Goal: Task Accomplishment & Management: Use online tool/utility

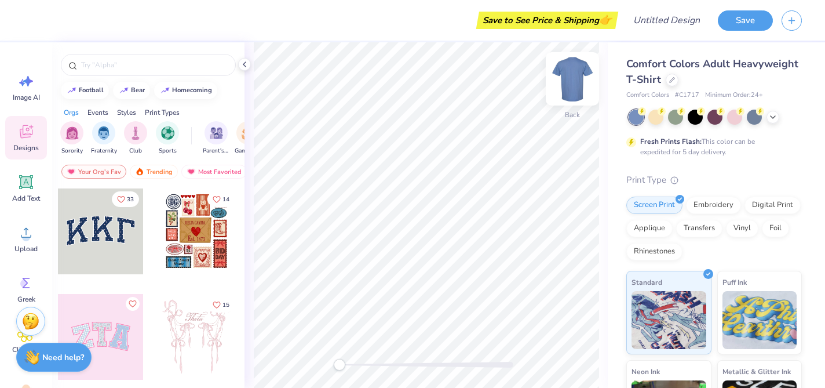
click at [571, 82] on img at bounding box center [572, 79] width 46 height 46
click at [696, 119] on div at bounding box center [695, 115] width 15 height 15
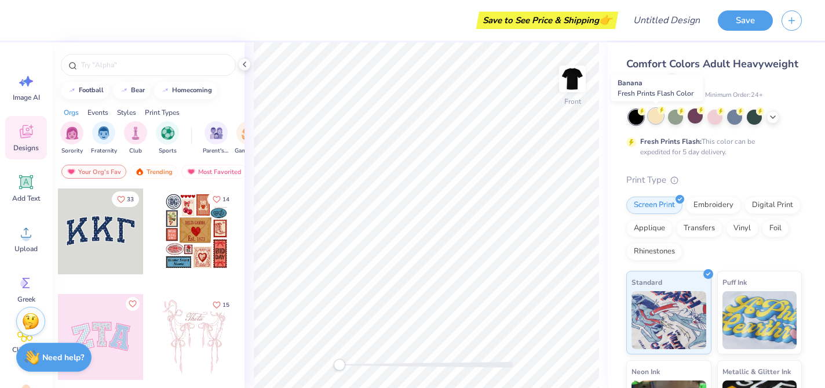
click at [654, 119] on div at bounding box center [655, 115] width 15 height 15
click at [771, 114] on icon at bounding box center [772, 115] width 9 height 9
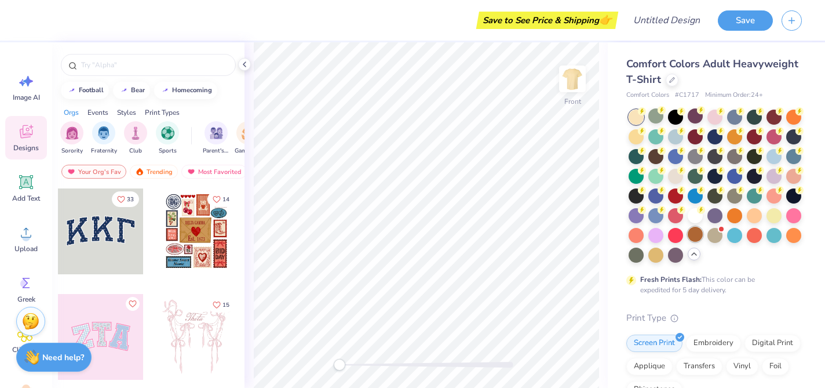
click at [698, 234] on div at bounding box center [695, 234] width 15 height 15
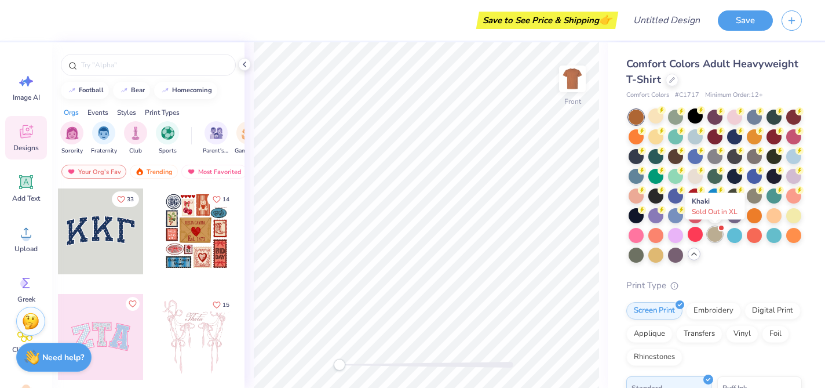
click at [718, 235] on div at bounding box center [714, 234] width 15 height 15
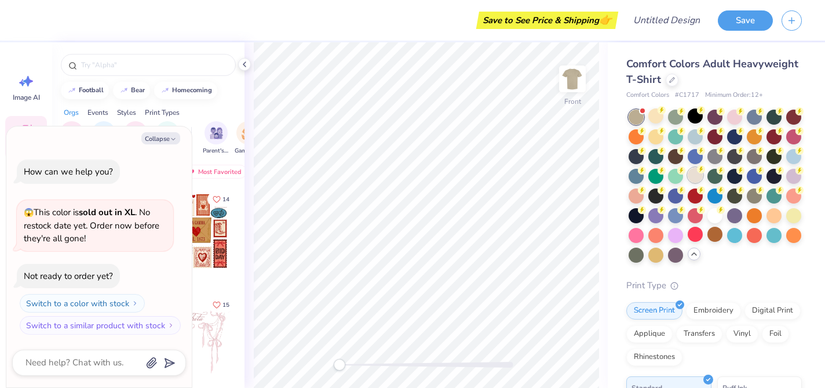
click at [698, 180] on div at bounding box center [695, 174] width 15 height 15
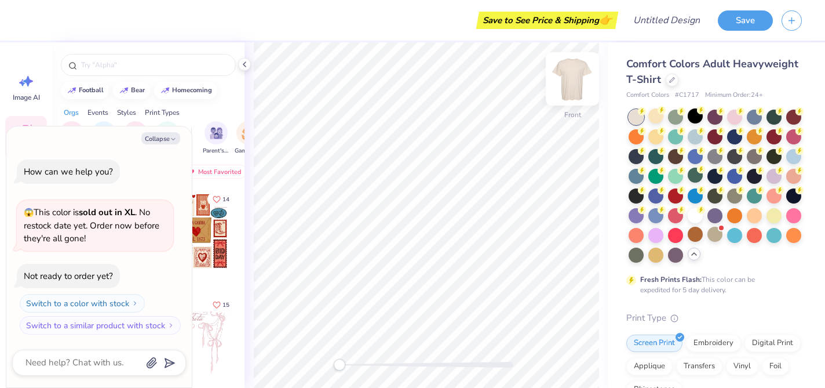
click at [572, 79] on img at bounding box center [572, 79] width 46 height 46
click at [216, 107] on div "Orgs Events Styles Print Types" at bounding box center [148, 109] width 192 height 16
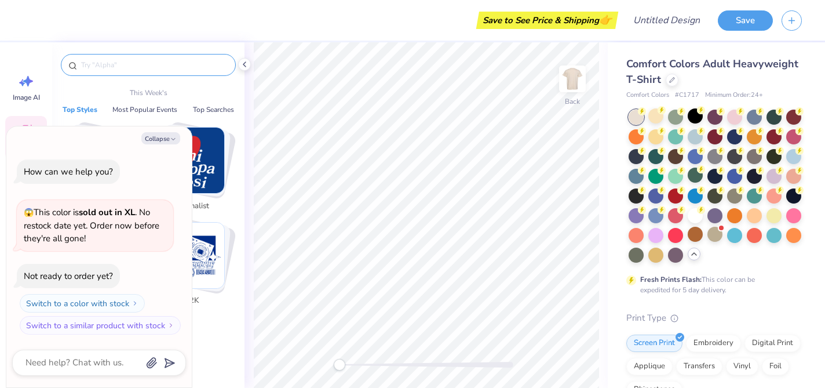
type textarea "x"
click at [164, 64] on input "text" at bounding box center [154, 65] width 148 height 12
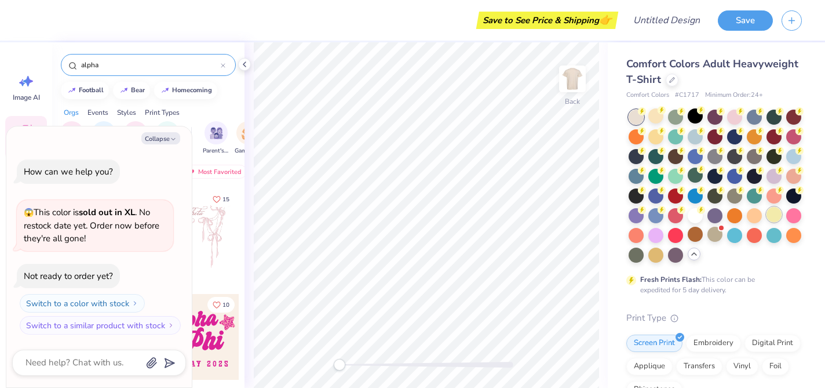
type input "alpha"
click at [773, 216] on div at bounding box center [774, 214] width 15 height 15
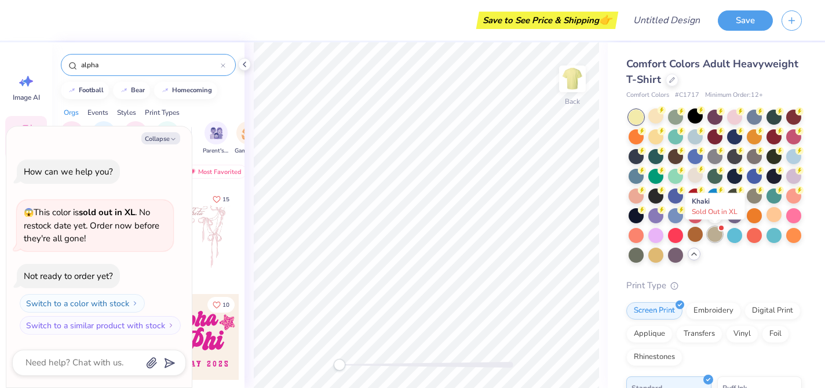
click at [714, 237] on div at bounding box center [714, 234] width 15 height 15
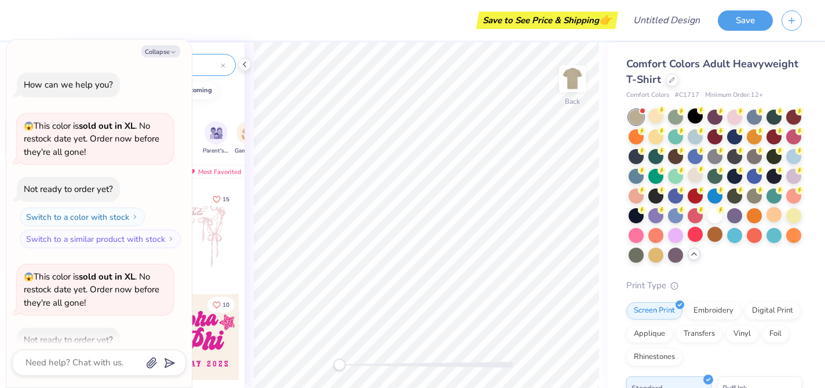
scroll to position [64, 0]
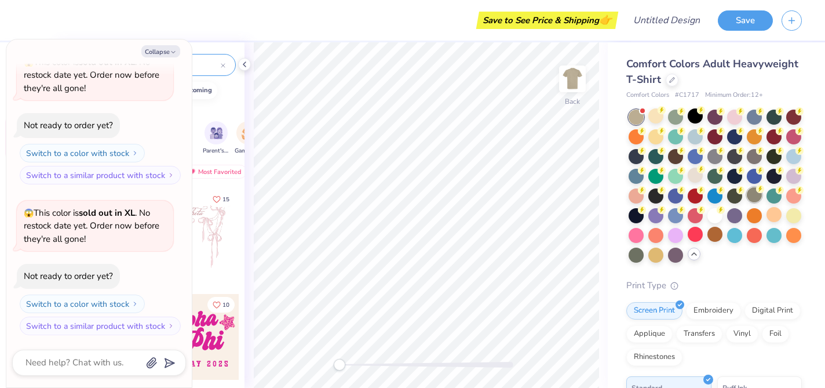
click at [759, 190] on icon at bounding box center [760, 189] width 4 height 6
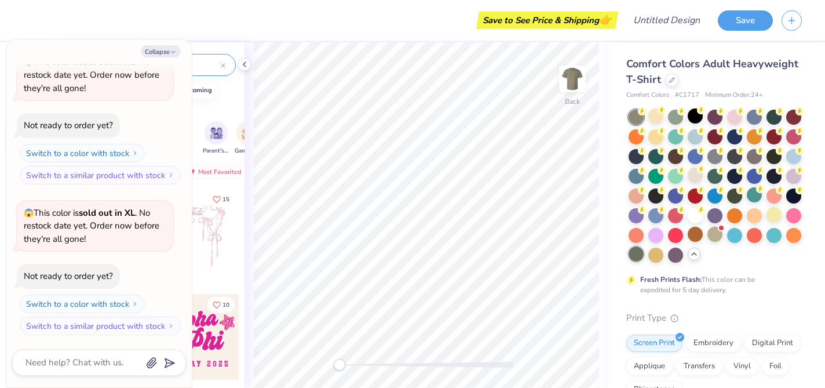
click at [637, 250] on div at bounding box center [636, 253] width 15 height 15
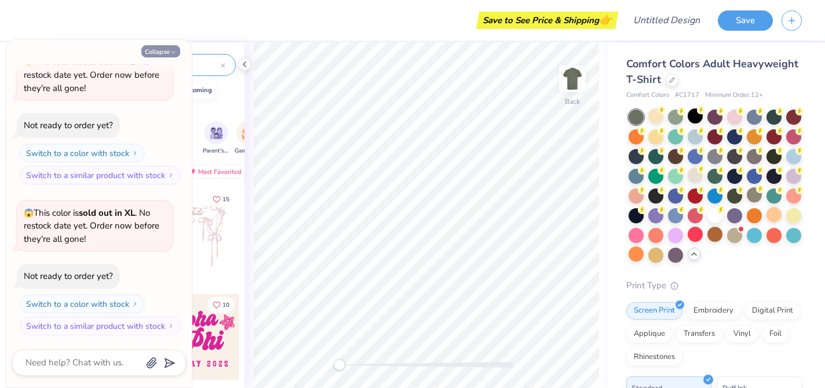
click at [174, 54] on icon "button" at bounding box center [173, 52] width 7 height 7
type textarea "x"
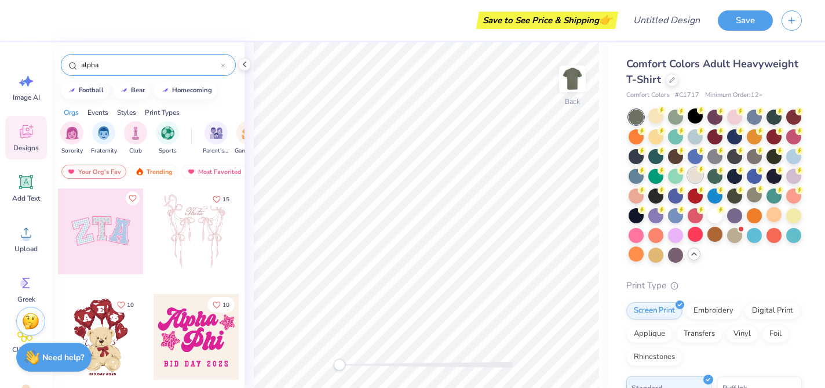
click at [696, 178] on div at bounding box center [695, 174] width 15 height 15
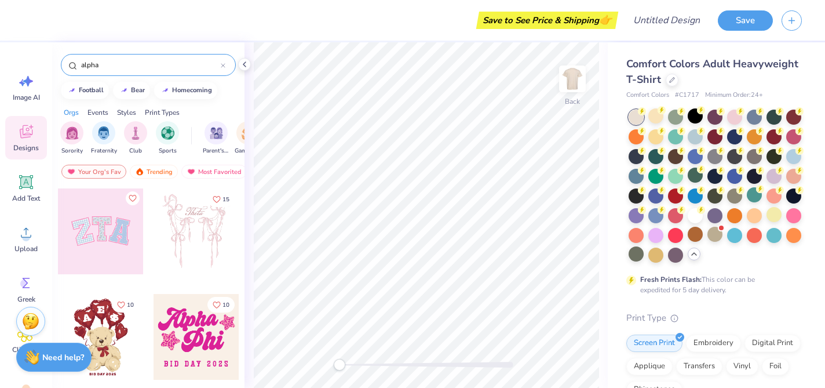
click at [136, 64] on input "alpha" at bounding box center [150, 65] width 141 height 12
type input "a"
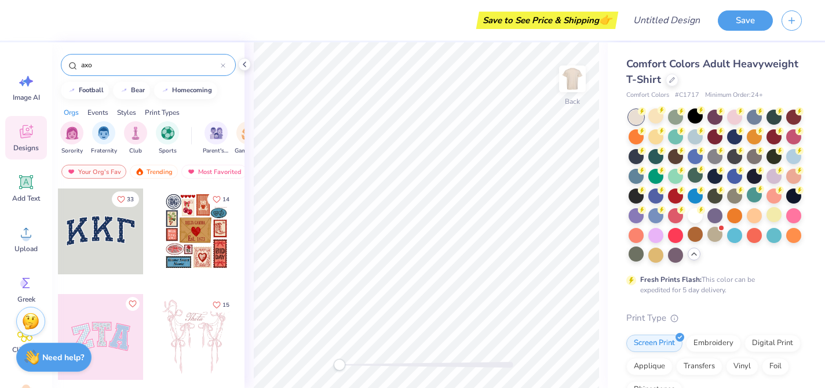
type input "axo"
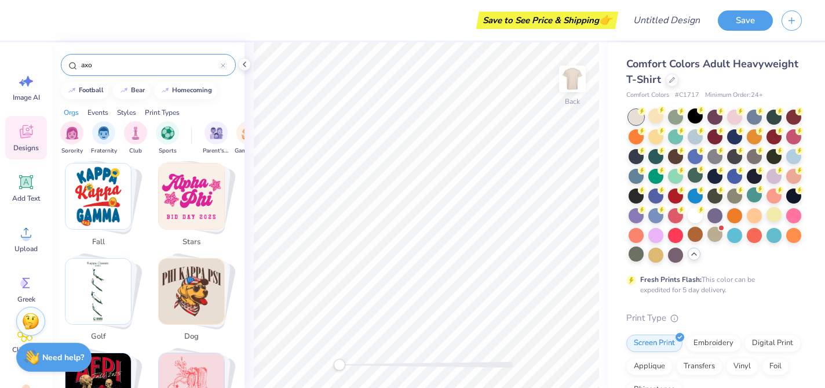
scroll to position [516, 0]
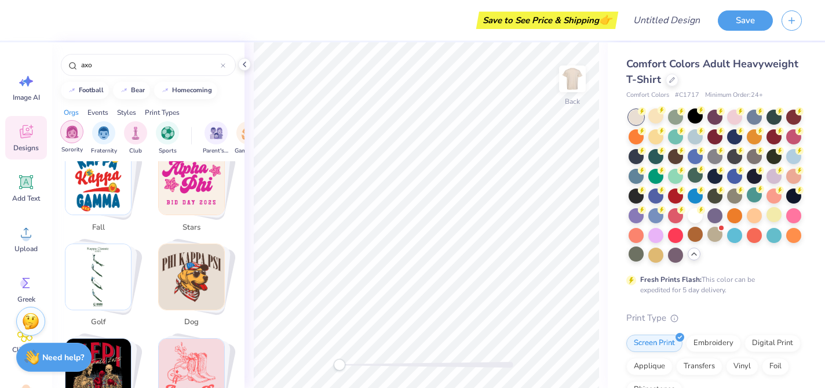
click at [74, 133] on img "filter for Sorority" at bounding box center [71, 131] width 13 height 13
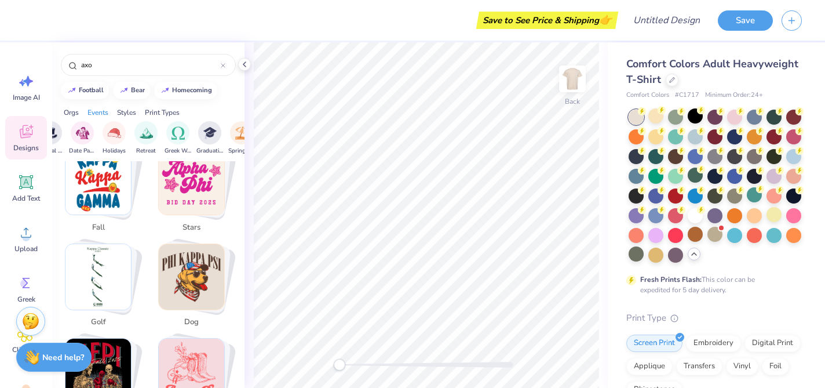
scroll to position [0, 358]
click at [169, 132] on div "filter for Greek Week" at bounding box center [176, 131] width 23 height 23
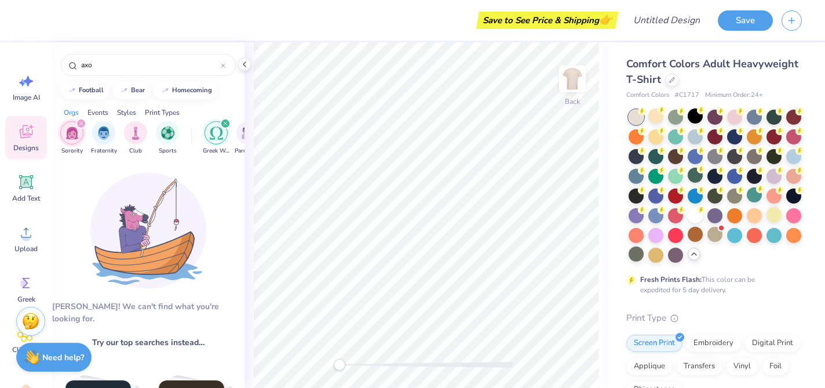
scroll to position [6, 0]
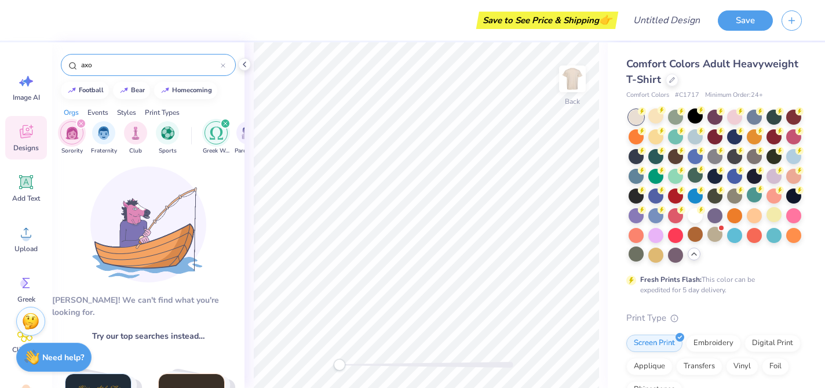
click at [224, 66] on icon at bounding box center [222, 65] width 3 height 3
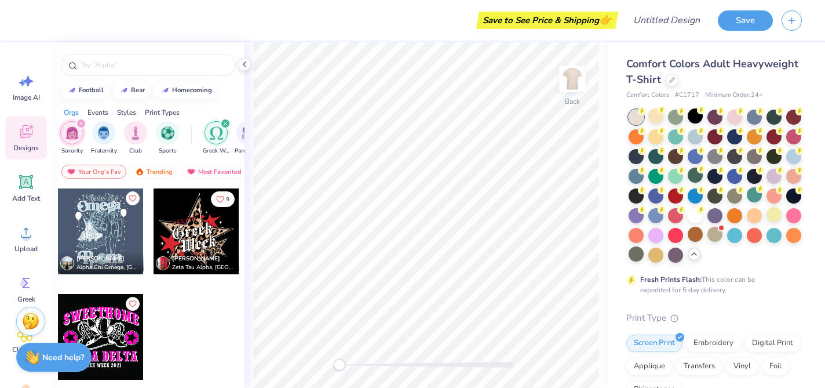
click at [217, 133] on img "filter for Greek Week" at bounding box center [216, 132] width 13 height 13
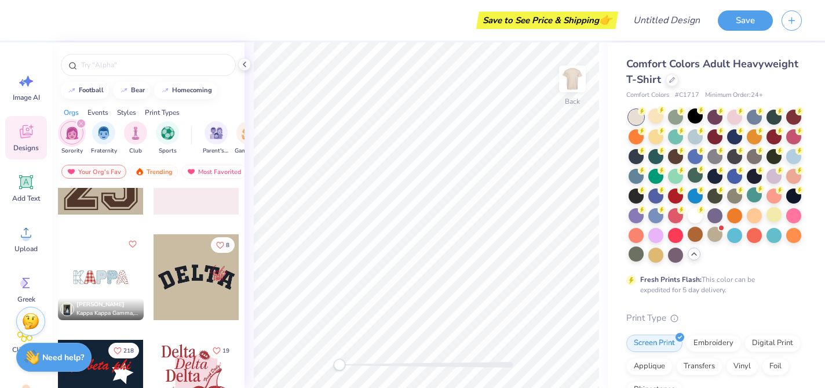
scroll to position [1117, 0]
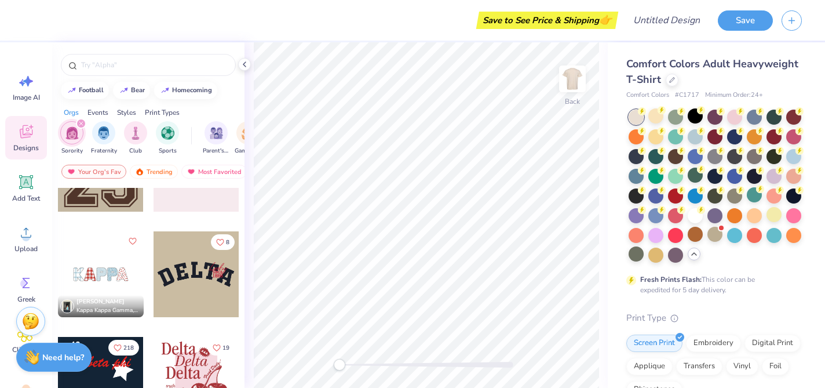
click at [153, 279] on div at bounding box center [110, 274] width 86 height 86
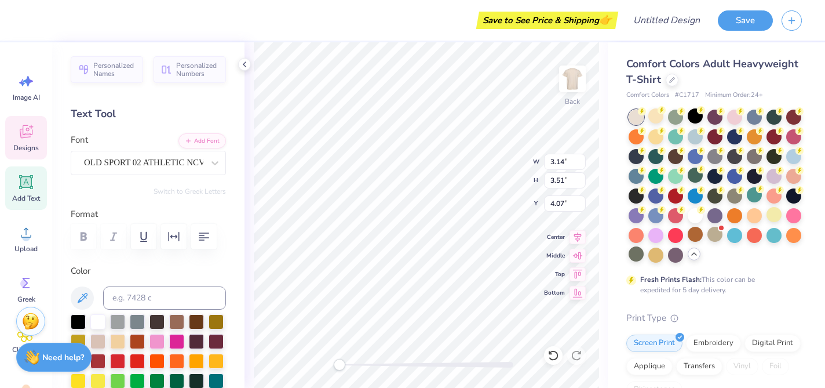
type textarea "A"
type input "2.73"
type input "3.36"
type input "3.11"
click at [19, 86] on icon at bounding box center [25, 80] width 17 height 17
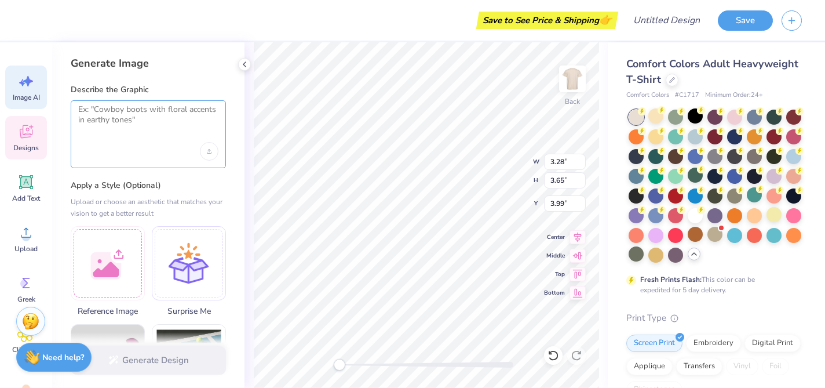
click at [133, 111] on textarea at bounding box center [148, 118] width 140 height 29
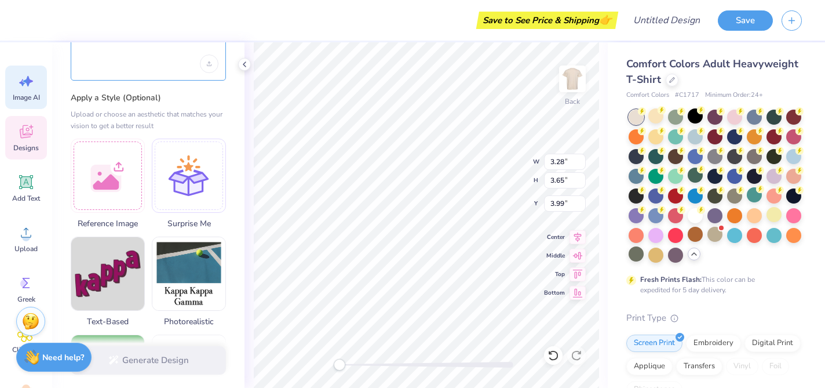
scroll to position [88, 0]
type input "2.09"
type input "3.02"
type input "2.99"
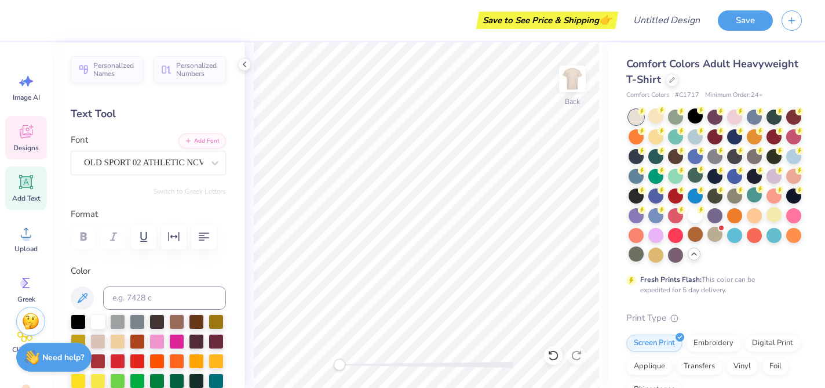
click at [20, 137] on icon at bounding box center [25, 131] width 17 height 17
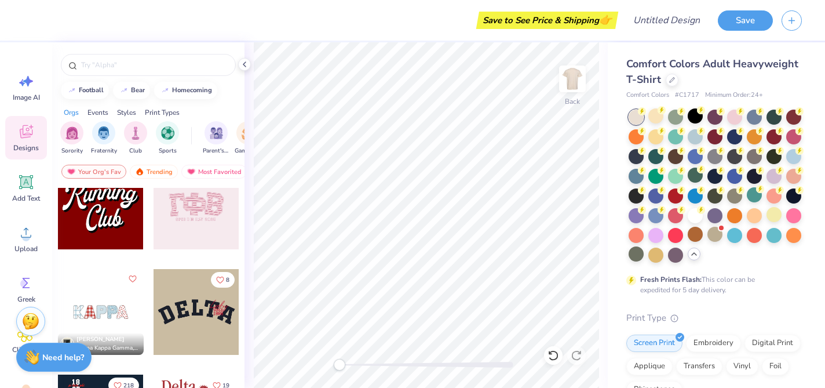
scroll to position [1411, 0]
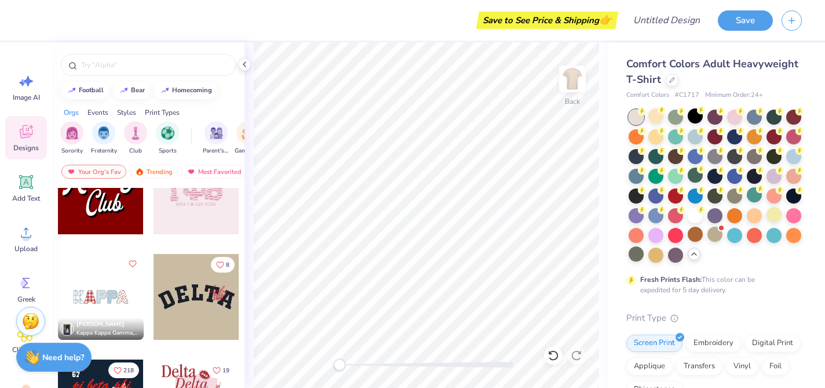
click at [183, 286] on div at bounding box center [197, 297] width 86 height 86
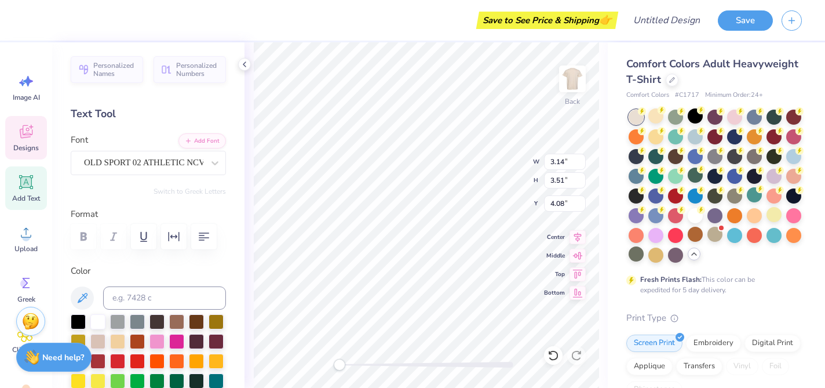
type input "2.73"
type input "3.36"
type input "3.12"
click at [572, 254] on icon at bounding box center [578, 254] width 16 height 14
click at [572, 274] on icon at bounding box center [578, 272] width 16 height 14
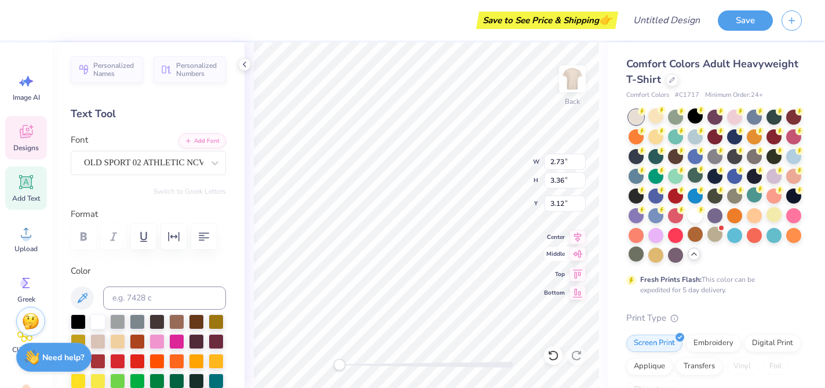
click at [578, 252] on icon at bounding box center [578, 254] width 16 height 14
click at [575, 234] on icon at bounding box center [578, 235] width 8 height 10
type textarea "A"
type input "2.09"
type input "3.02"
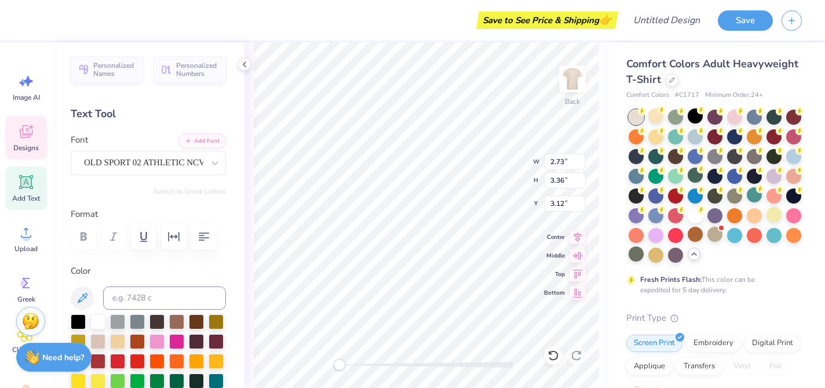
type input "3.00"
type textarea "x"
type input "3.28"
type input "3.65"
type input "4.00"
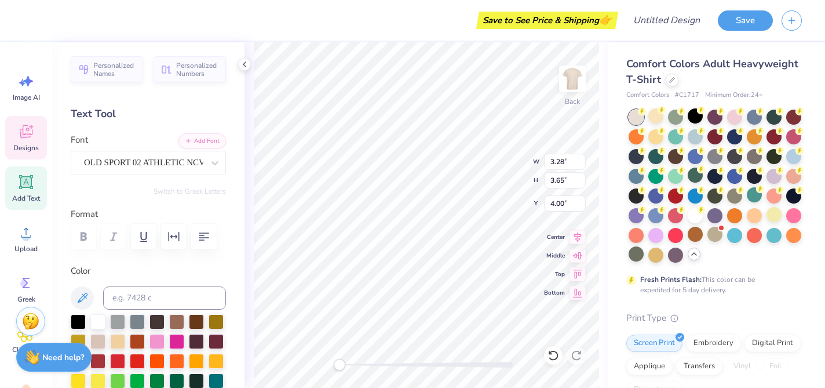
type textarea "o"
type input "3.14"
type input "3.51"
type input "4.08"
type input "3.04"
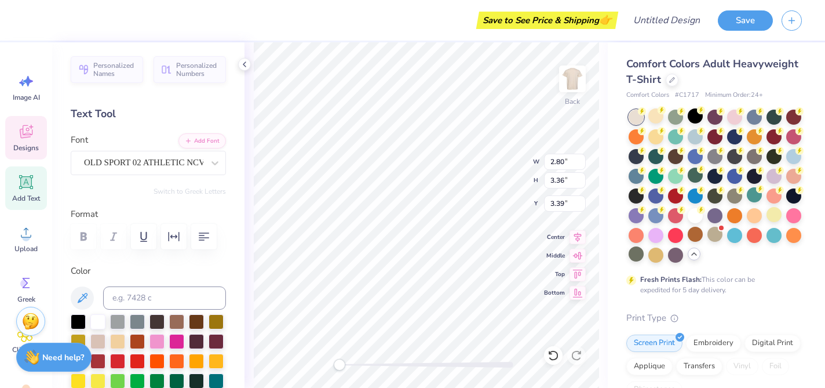
type input "3.39"
type input "3.77"
type input "2.90"
type input "3.29"
type input "4.38"
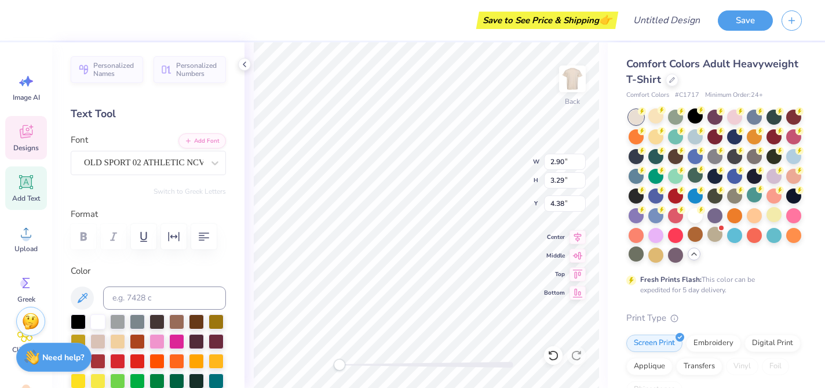
type input "2.80"
type input "3.36"
type input "4.06"
type input "3.04"
type input "3.39"
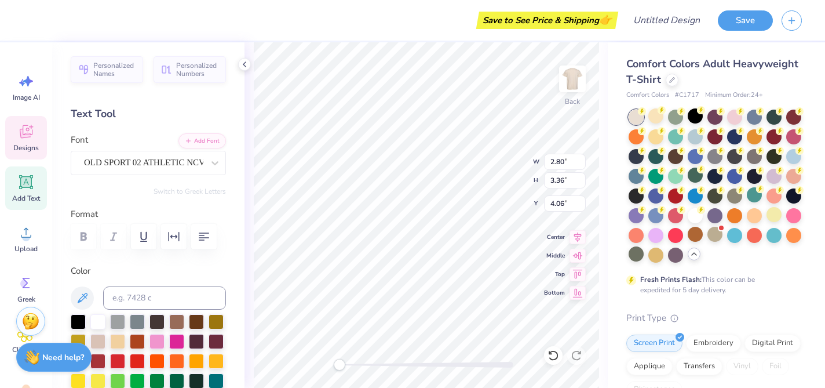
type input "3.87"
type input "3.51"
type input "4.01"
type input "3.39"
type input "3.87"
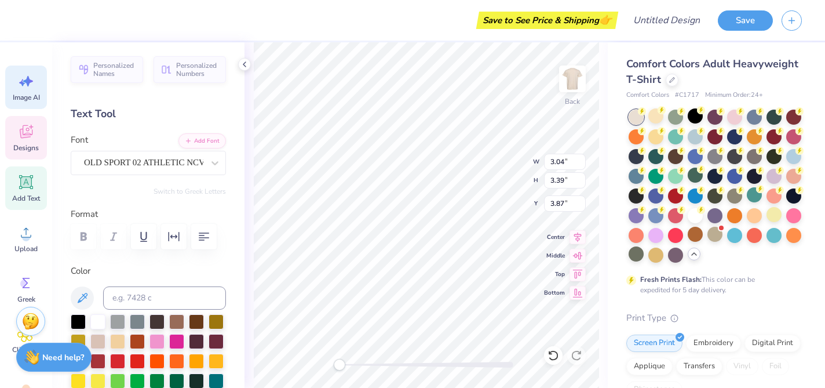
click at [32, 86] on icon at bounding box center [25, 80] width 17 height 17
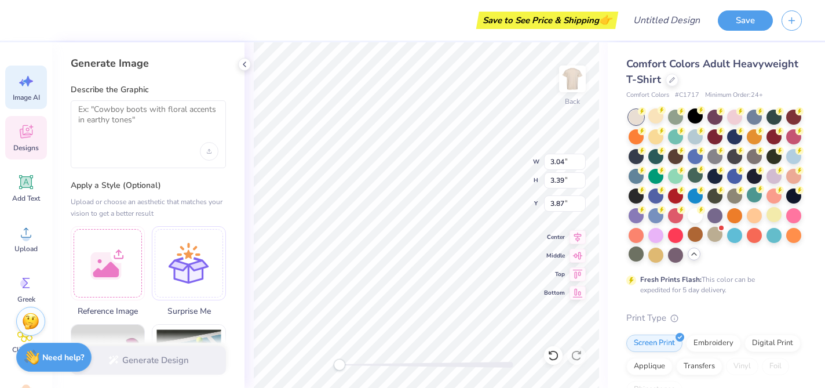
click at [118, 142] on div at bounding box center [148, 151] width 140 height 19
click at [120, 114] on textarea at bounding box center [148, 118] width 140 height 29
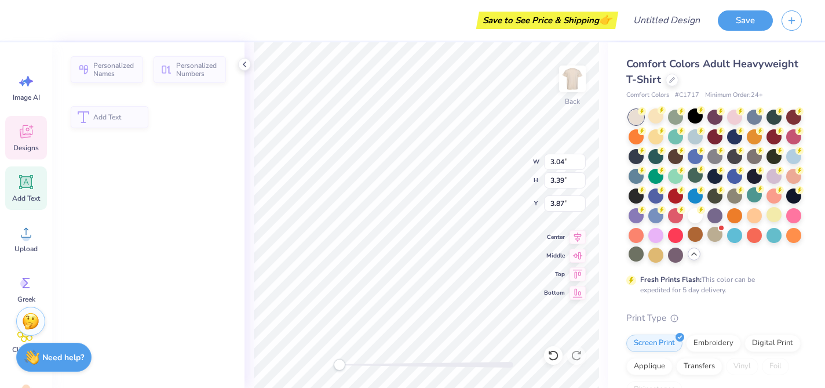
type input "2.90"
type input "3.29"
type input "4.71"
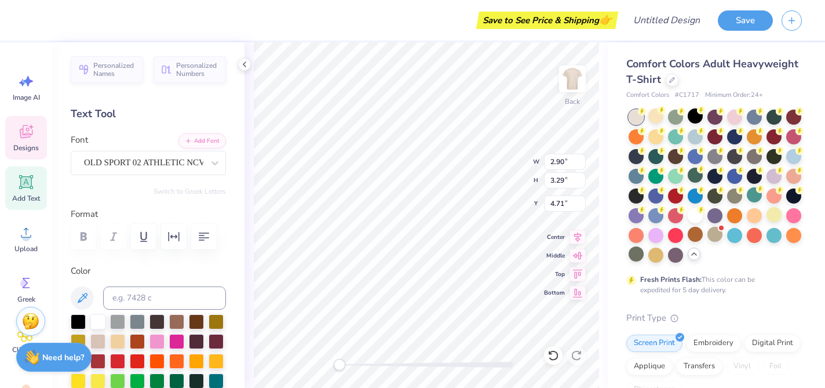
type input "1.18"
type input "1.32"
type input "5.90"
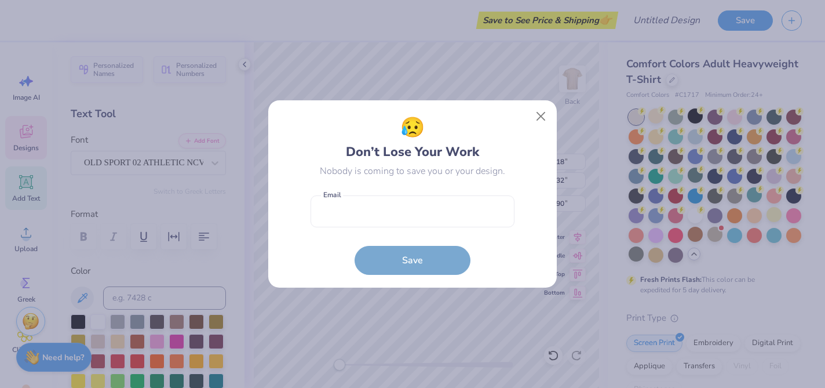
click at [372, 164] on body "Save to See Price & Shipping 👉 Design Title Save Image AI Designs Add Text Uplo…" at bounding box center [412, 194] width 825 height 388
click at [528, 116] on div "😥 Don’t Lose Your Work Nobody is coming to save you or your design. Email is a …" at bounding box center [413, 194] width 262 height 162
click at [539, 116] on button "Close" at bounding box center [541, 116] width 22 height 22
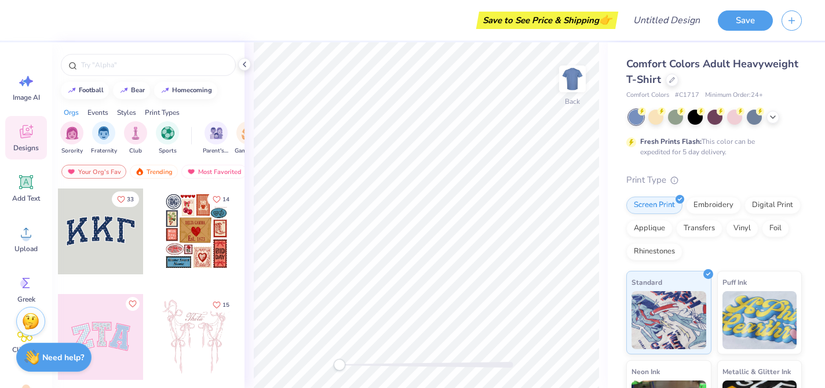
click at [779, 112] on div at bounding box center [715, 117] width 173 height 15
click at [775, 118] on icon at bounding box center [772, 115] width 9 height 9
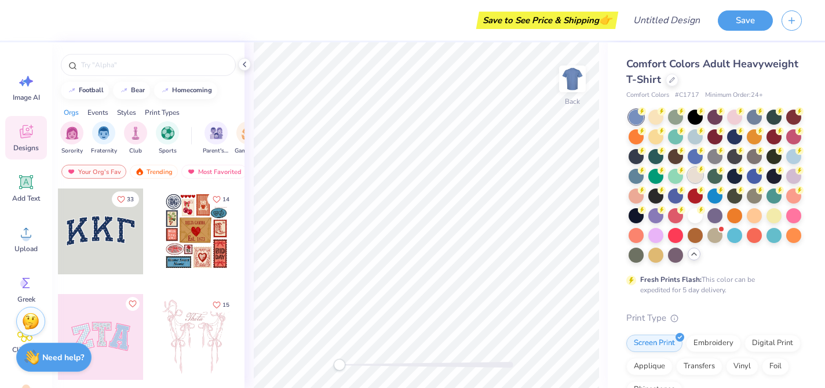
click at [695, 176] on div at bounding box center [695, 174] width 15 height 15
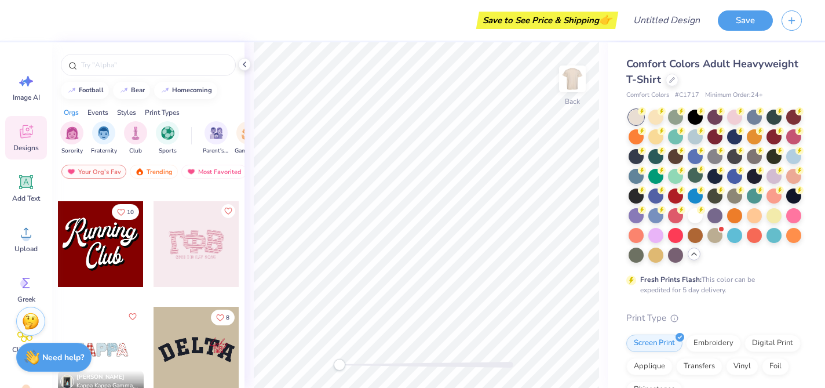
scroll to position [1388, 0]
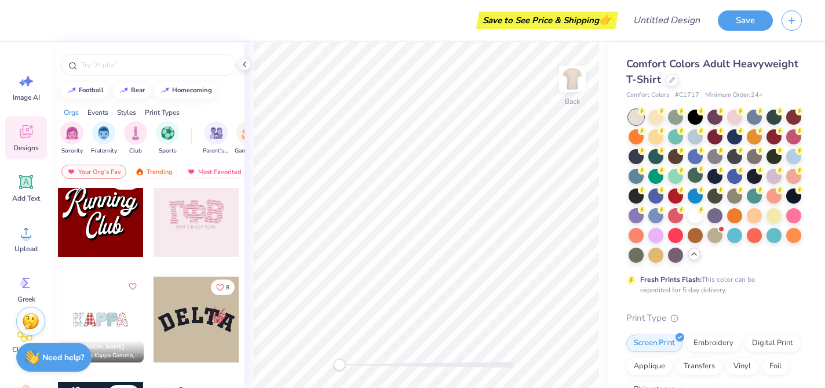
click at [179, 312] on div at bounding box center [197, 319] width 86 height 86
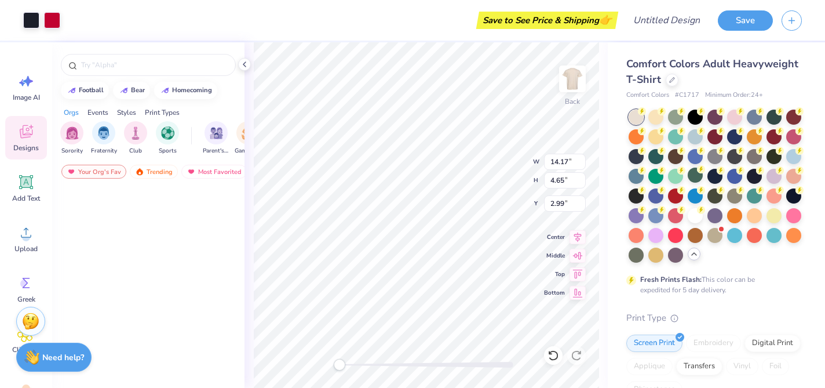
scroll to position [2947, 0]
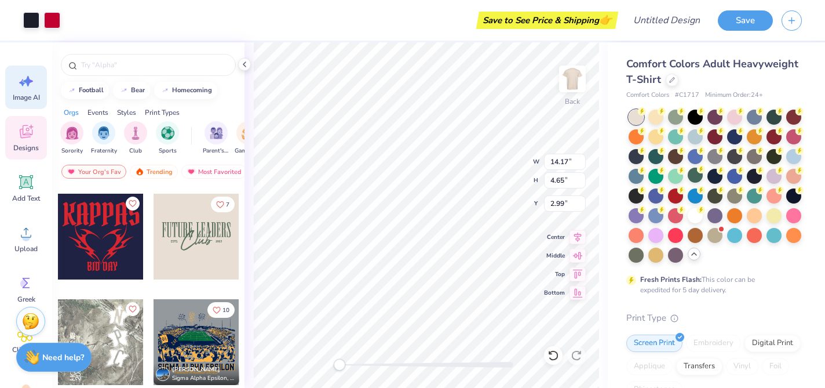
click at [35, 87] on div "Image AI" at bounding box center [26, 86] width 42 height 43
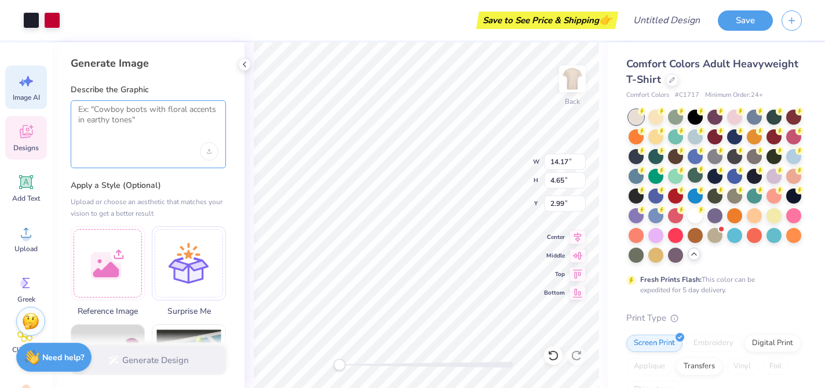
click at [121, 122] on textarea at bounding box center [148, 118] width 140 height 29
click at [568, 78] on img at bounding box center [572, 79] width 46 height 46
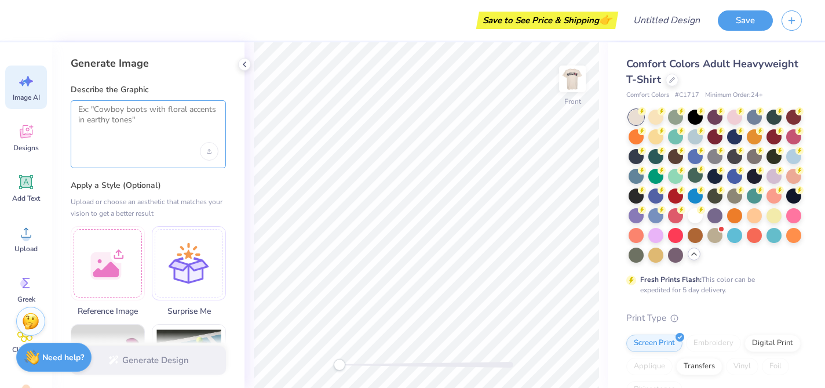
click at [159, 122] on textarea at bounding box center [148, 118] width 140 height 29
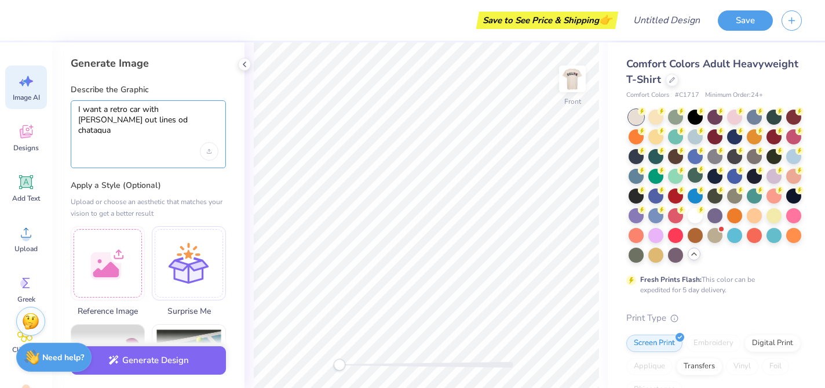
click at [106, 121] on textarea "I want a retro car with mounati out lines od chataqua" at bounding box center [148, 118] width 140 height 29
click at [150, 121] on textarea "I want a retro car with mounati out lines of chataqua" at bounding box center [148, 118] width 140 height 29
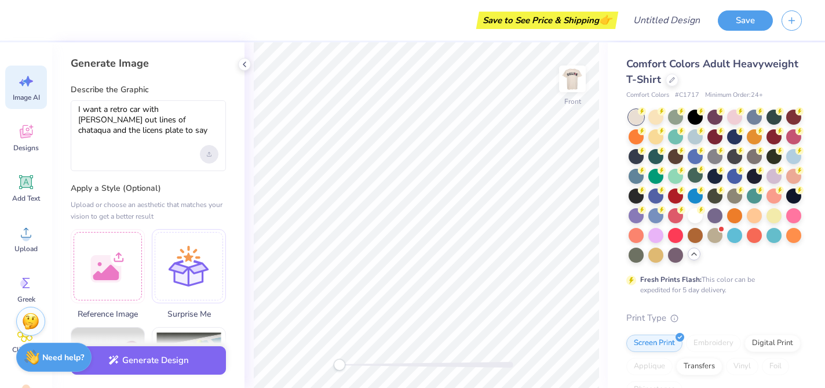
click at [209, 156] on div "Upload image" at bounding box center [209, 154] width 19 height 19
click at [122, 127] on textarea "I want a retro car with mounati out lines of chataqua and the licens plate to s…" at bounding box center [148, 120] width 140 height 32
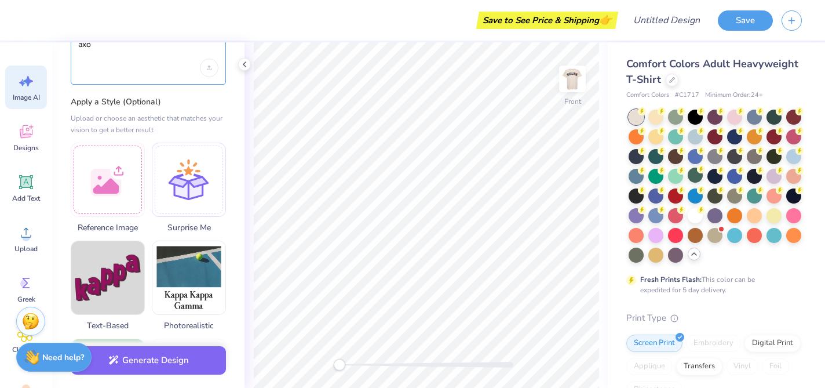
scroll to position [104, 0]
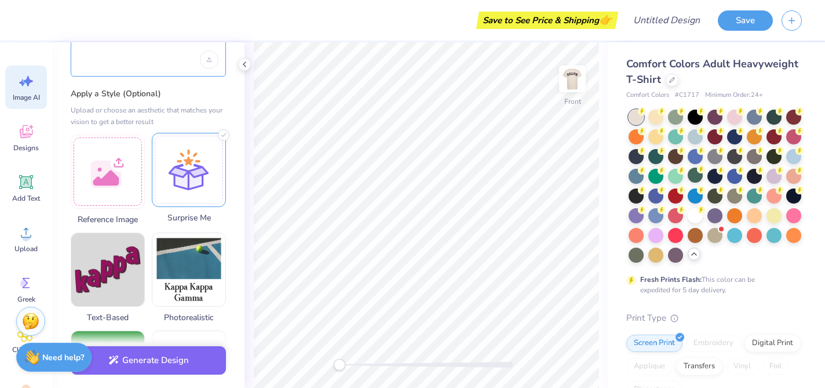
type textarea "I want a retro car with mounati out lines of chataqua and the licens plate to s…"
click at [177, 180] on div at bounding box center [189, 170] width 74 height 74
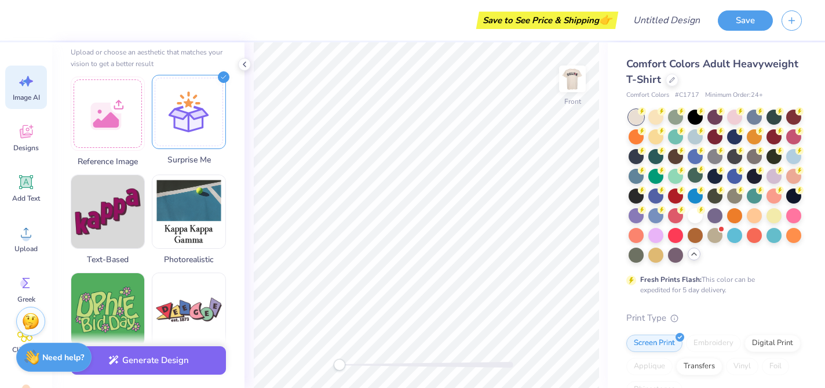
scroll to position [175, 0]
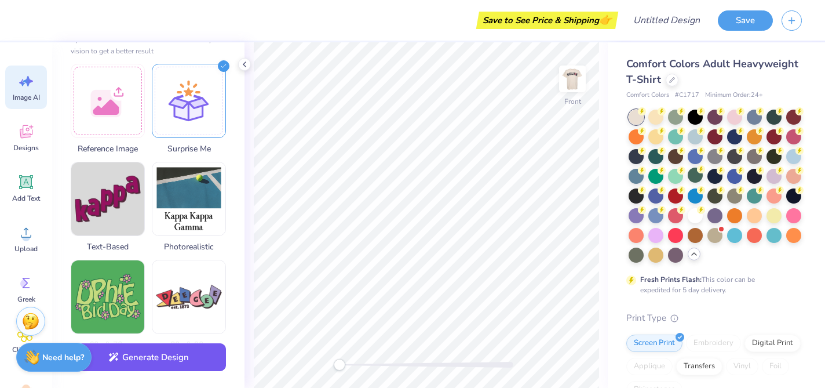
click at [162, 355] on button "Generate Design" at bounding box center [148, 357] width 155 height 28
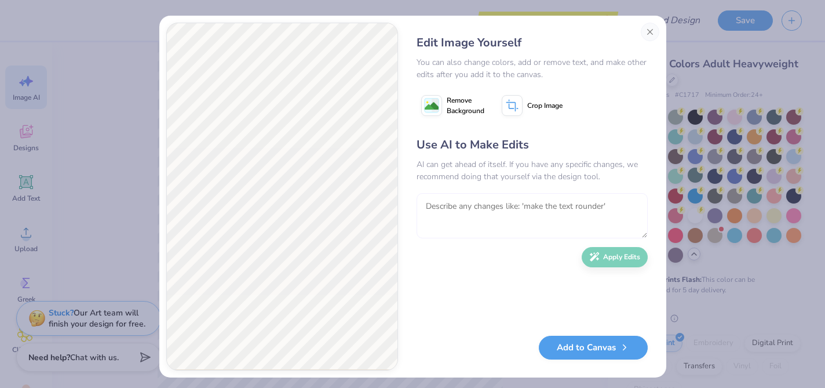
click at [473, 211] on textarea at bounding box center [532, 215] width 231 height 45
type textarea "make the car red and mountains smaller withot chautaqua"
click at [616, 254] on button "Apply Edits" at bounding box center [615, 257] width 66 height 20
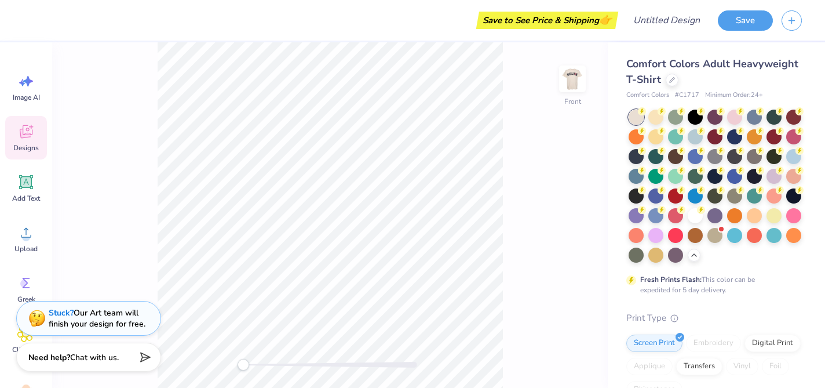
click at [32, 139] on body "Save to See Price & Shipping 👉 Design Title Save Image AI Designs Add Text Uplo…" at bounding box center [412, 194] width 825 height 388
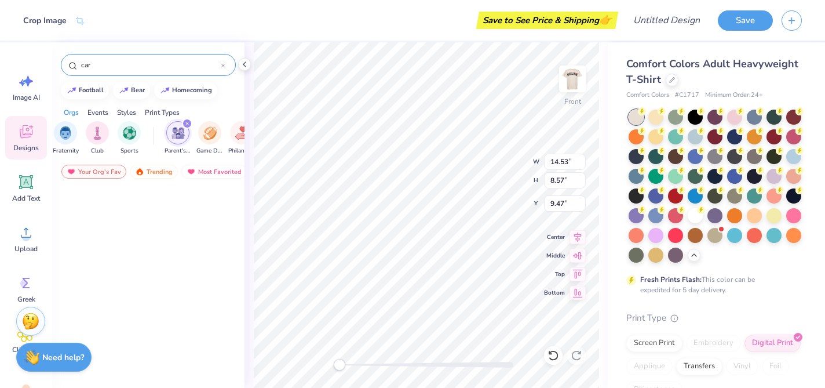
scroll to position [562, 0]
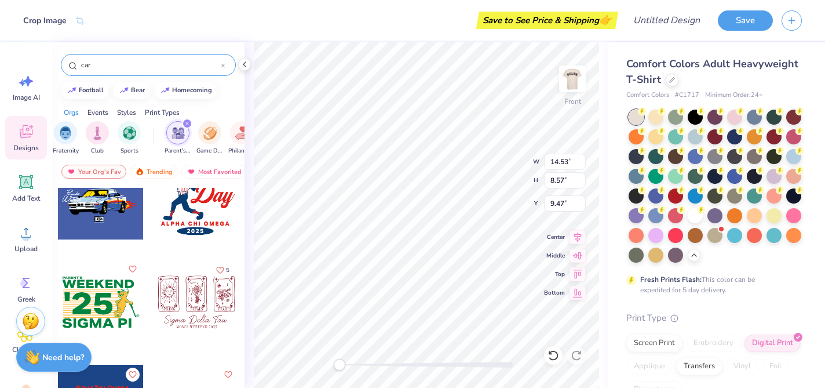
click at [134, 65] on input "car" at bounding box center [150, 65] width 141 height 12
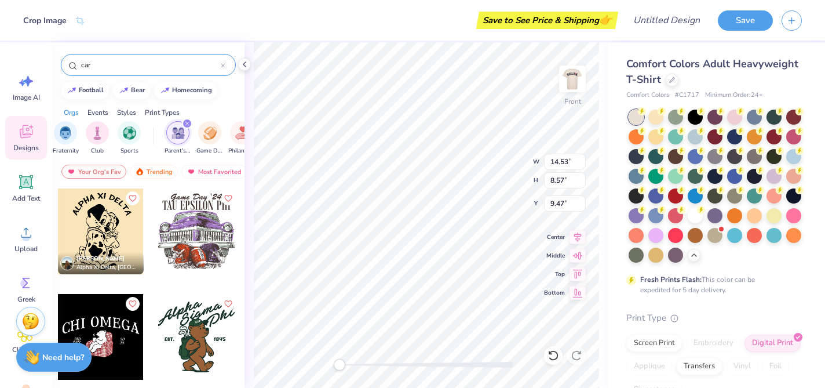
click at [134, 65] on input "car" at bounding box center [150, 65] width 141 height 12
